Goal: Task Accomplishment & Management: Manage account settings

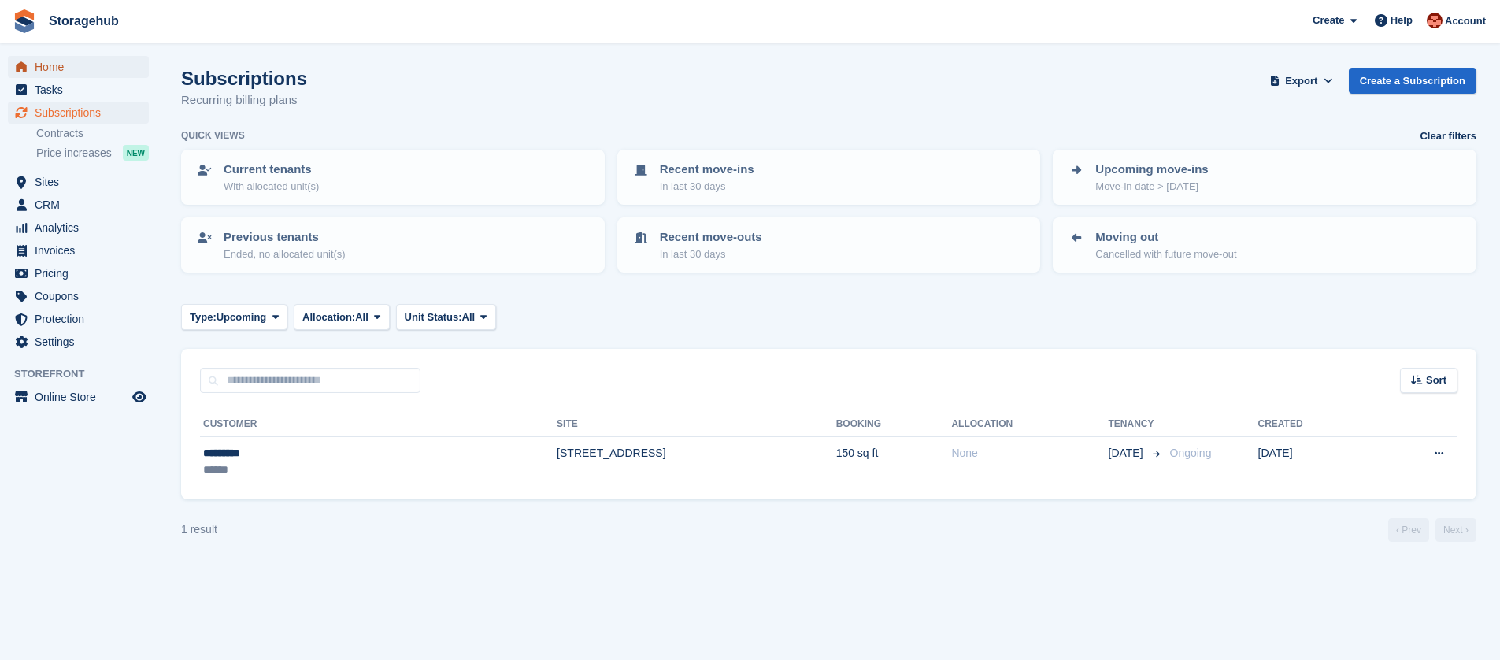
click at [68, 63] on span "Home" at bounding box center [82, 67] width 94 height 22
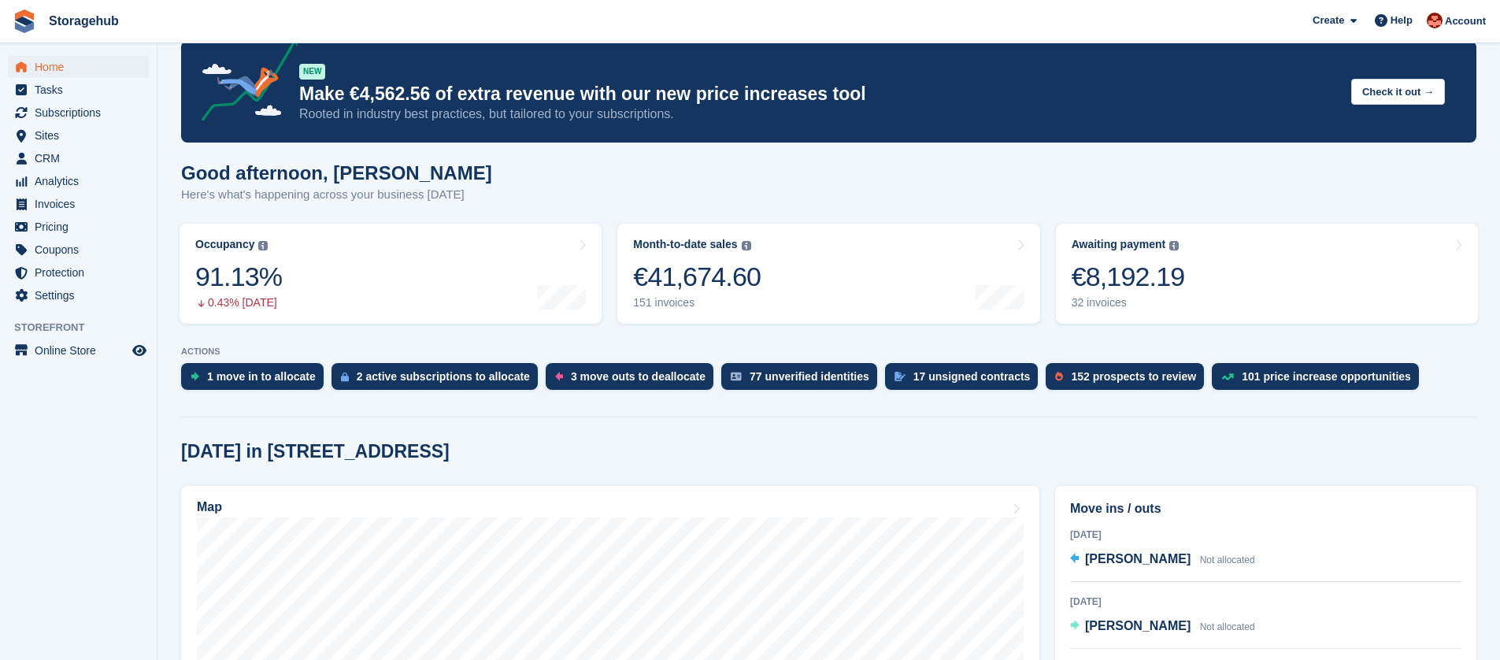
scroll to position [115, 0]
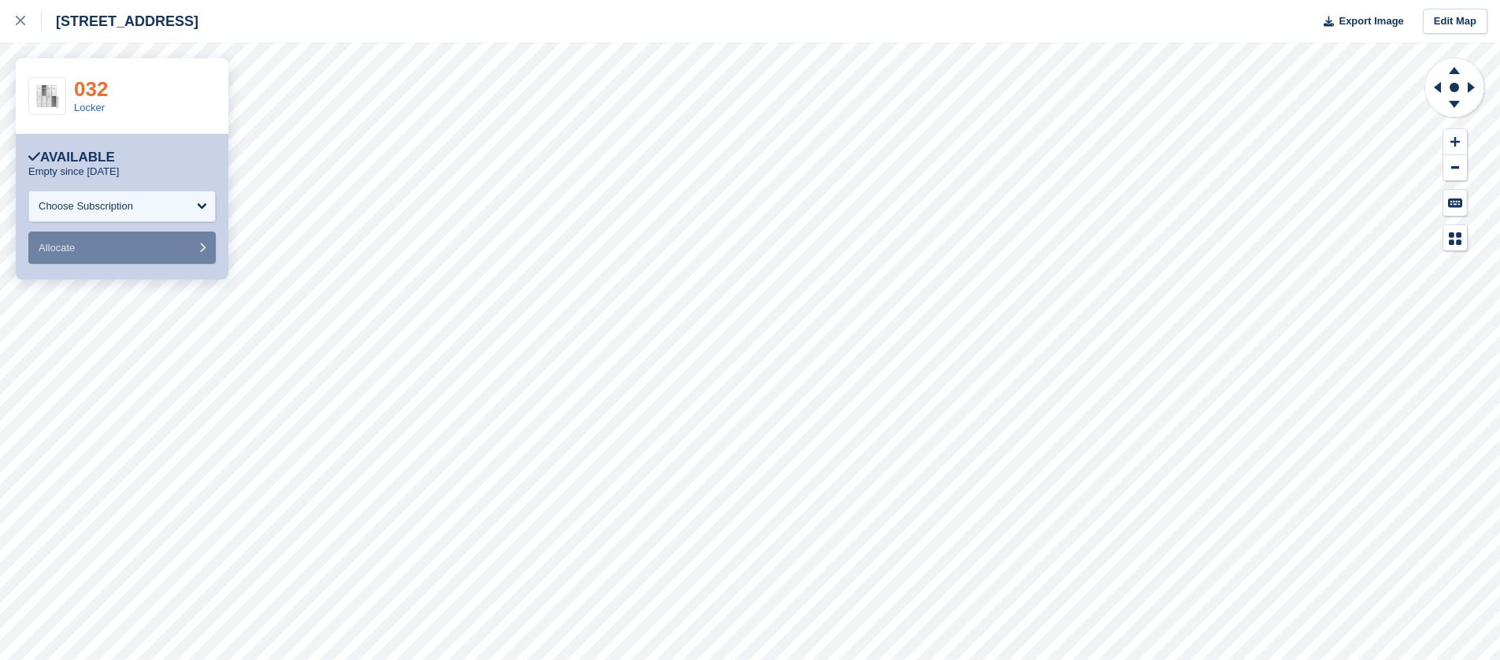
click at [93, 87] on link "032" at bounding box center [91, 89] width 34 height 24
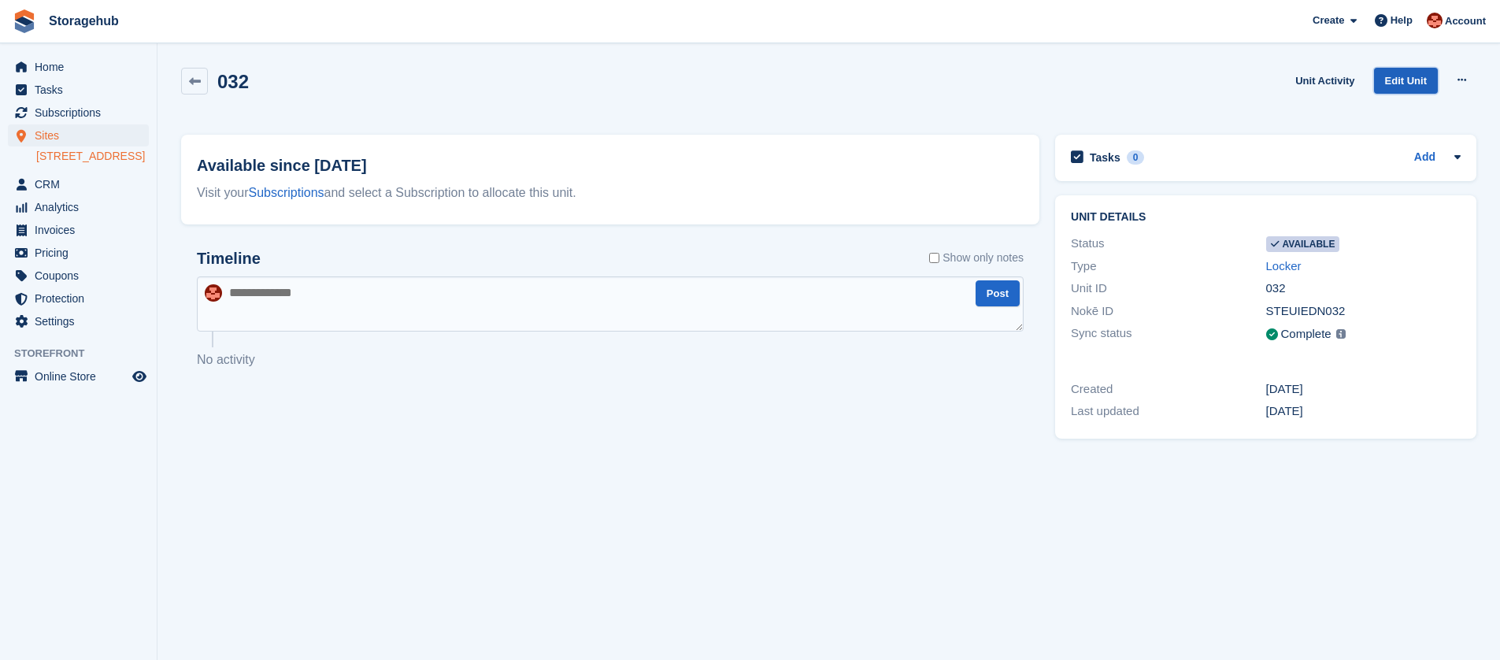
click at [1399, 77] on link "Edit Unit" at bounding box center [1406, 81] width 64 height 26
click at [1453, 80] on button at bounding box center [1461, 80] width 29 height 24
click at [1440, 109] on p "Make unavailable" at bounding box center [1400, 111] width 137 height 20
click at [42, 56] on span "Home" at bounding box center [82, 67] width 94 height 22
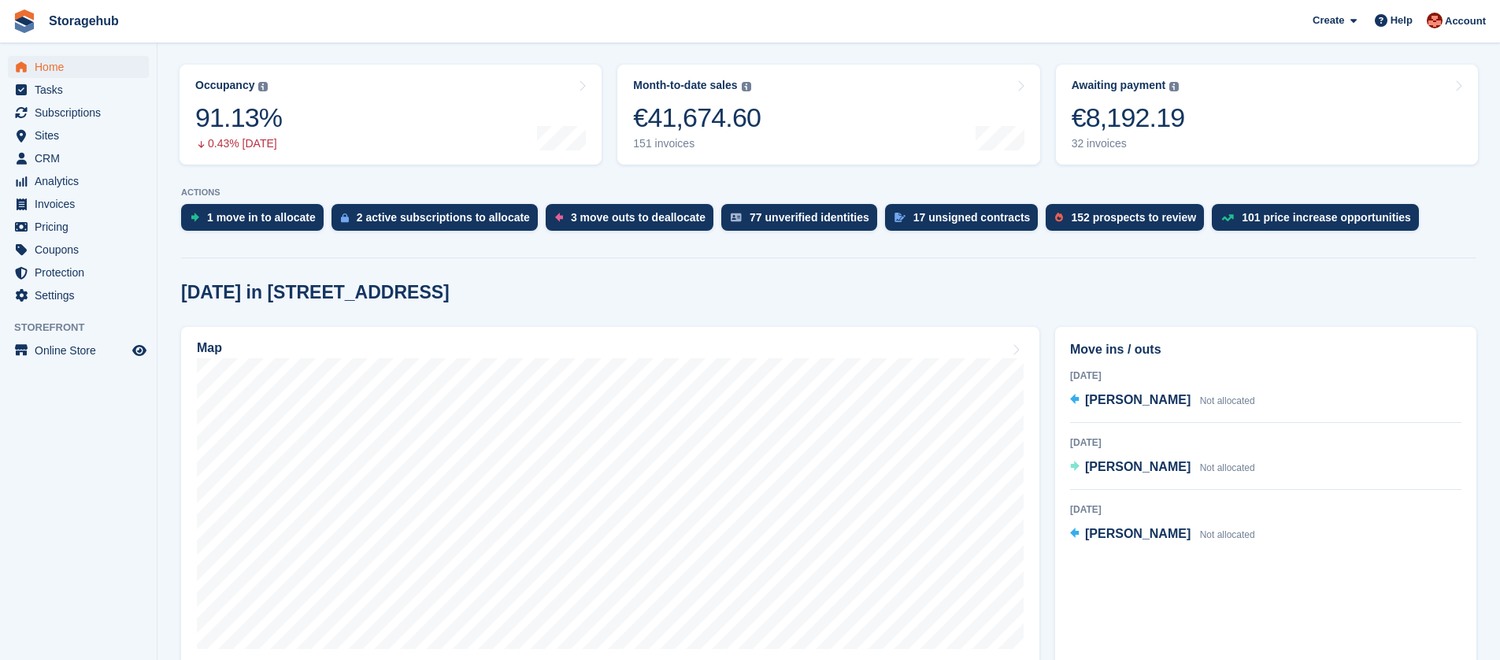
scroll to position [185, 0]
